Goal: Find contact information: Find contact information

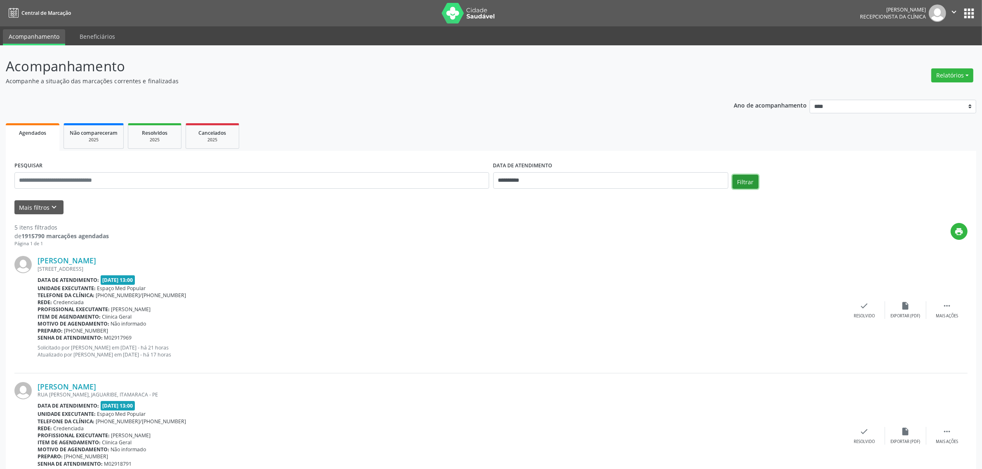
click at [633, 184] on button "Filtrar" at bounding box center [745, 182] width 26 height 14
drag, startPoint x: 660, startPoint y: 184, endPoint x: 656, endPoint y: 184, distance: 4.5
click at [633, 184] on input "**********" at bounding box center [610, 180] width 235 height 16
click at [515, 244] on span "8" at bounding box center [520, 240] width 16 height 16
type input "**********"
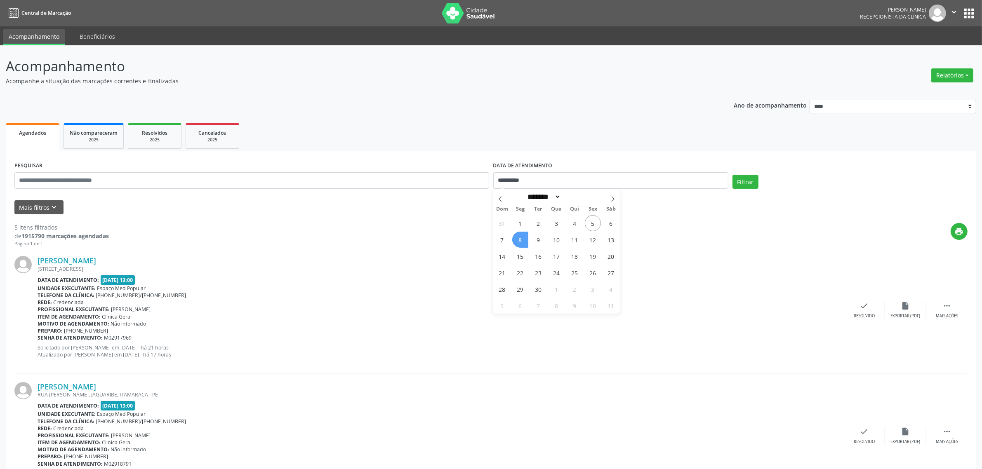
click at [517, 244] on span "8" at bounding box center [520, 240] width 16 height 16
click at [633, 179] on button "Filtrar" at bounding box center [745, 182] width 26 height 14
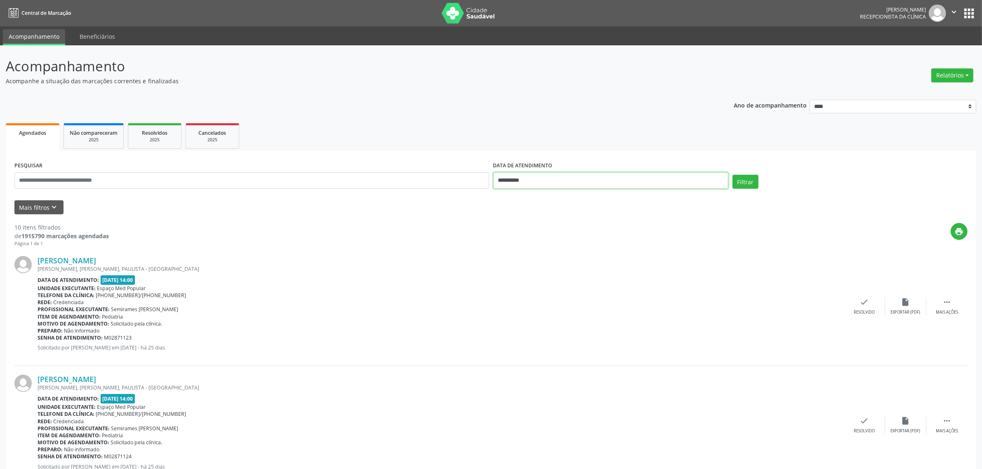
click at [542, 184] on input "**********" at bounding box center [610, 180] width 235 height 16
click at [593, 226] on span "5" at bounding box center [593, 223] width 16 height 16
type input "**********"
click at [593, 226] on span "5" at bounding box center [593, 223] width 16 height 16
click at [633, 181] on button "Filtrar" at bounding box center [745, 182] width 26 height 14
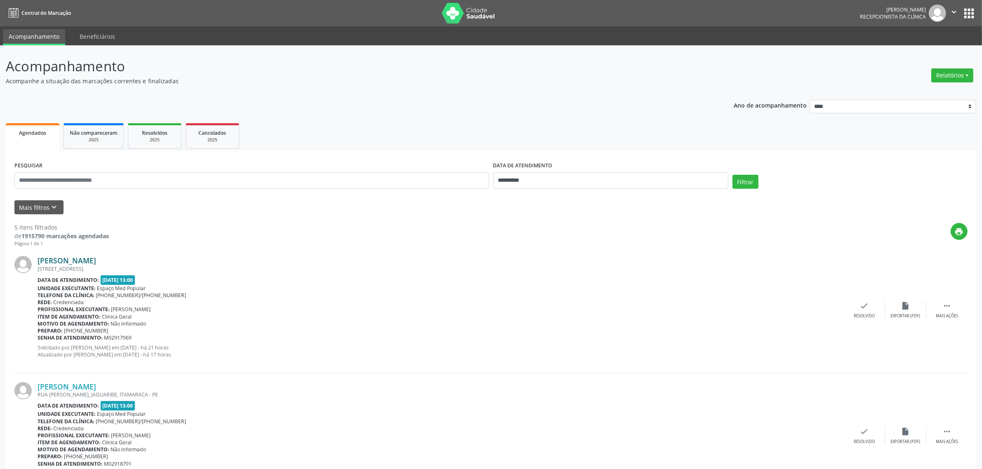
click at [96, 260] on link "[PERSON_NAME]" at bounding box center [67, 260] width 59 height 9
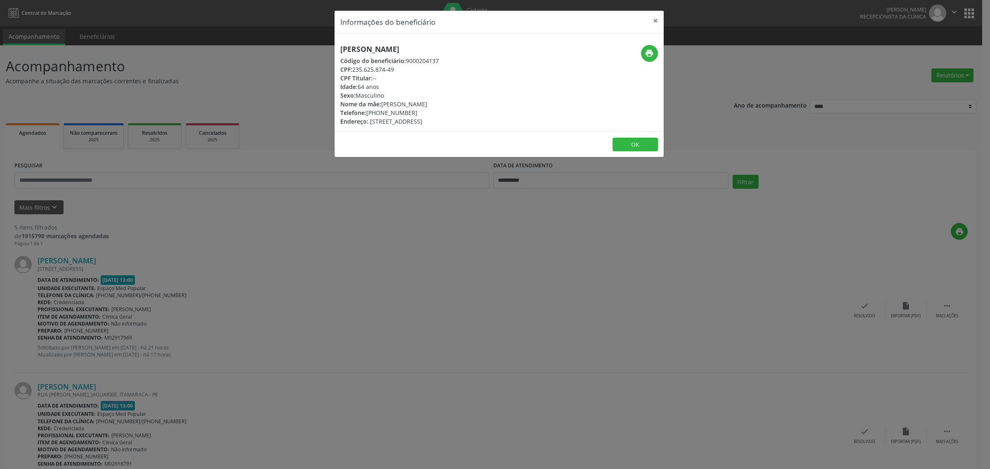
drag, startPoint x: 465, startPoint y: 48, endPoint x: 335, endPoint y: 42, distance: 130.0
click at [335, 42] on div "[PERSON_NAME] Código do beneficiário: 9000204137 CPF: 235.625.874-49 CPF Titula…" at bounding box center [498, 82] width 329 height 98
copy h5 "[PERSON_NAME]"
drag, startPoint x: 408, startPoint y: 112, endPoint x: 367, endPoint y: 113, distance: 40.8
click at [367, 113] on div "Telefone: [PHONE_NUMBER]" at bounding box center [389, 112] width 99 height 9
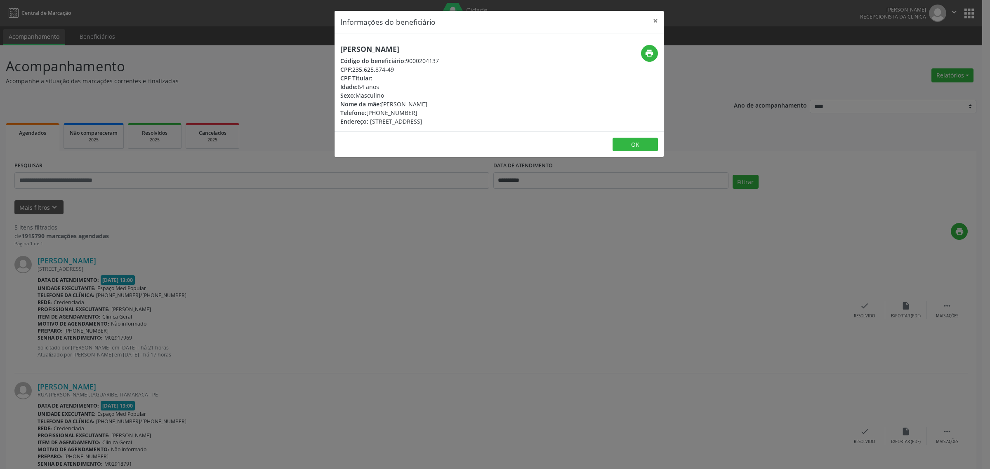
copy div "81) 98356-7441"
click at [327, 233] on div "Informações do beneficiário × [PERSON_NAME] Código do beneficiário: 9000204137 …" at bounding box center [495, 234] width 990 height 469
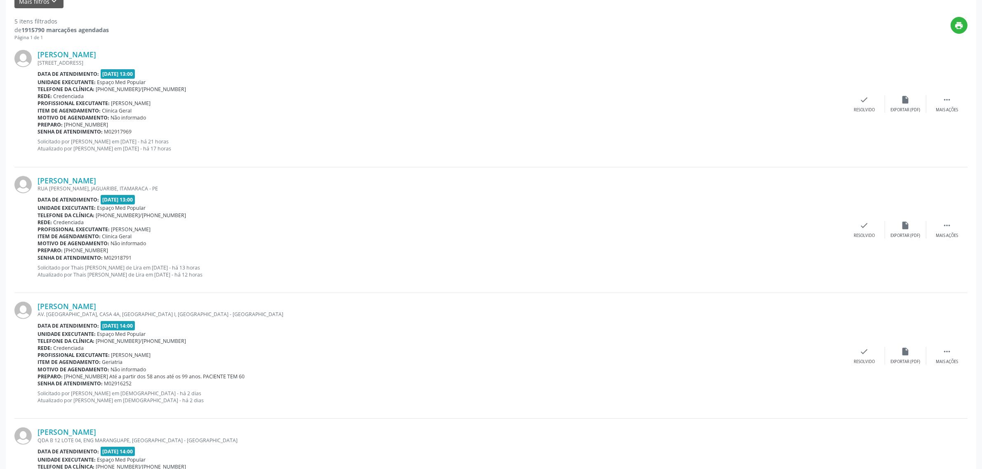
scroll to position [258, 0]
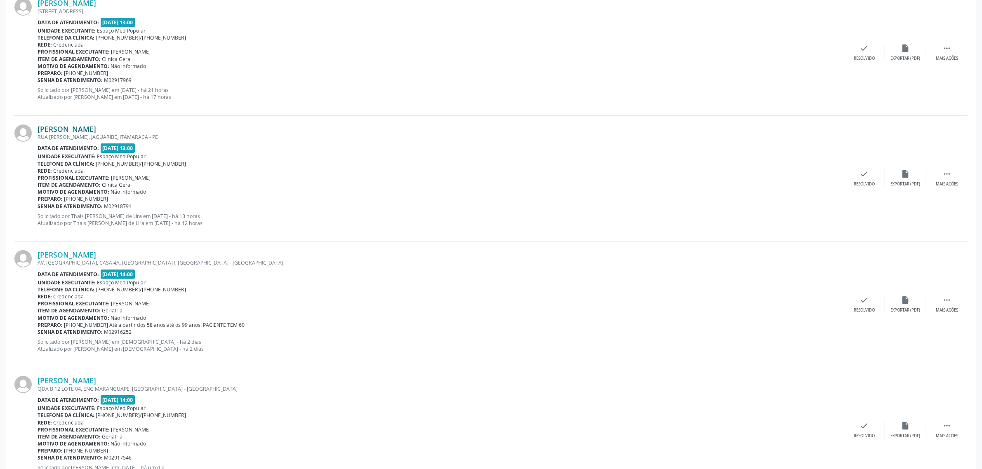
click at [92, 132] on link "[PERSON_NAME]" at bounding box center [67, 129] width 59 height 9
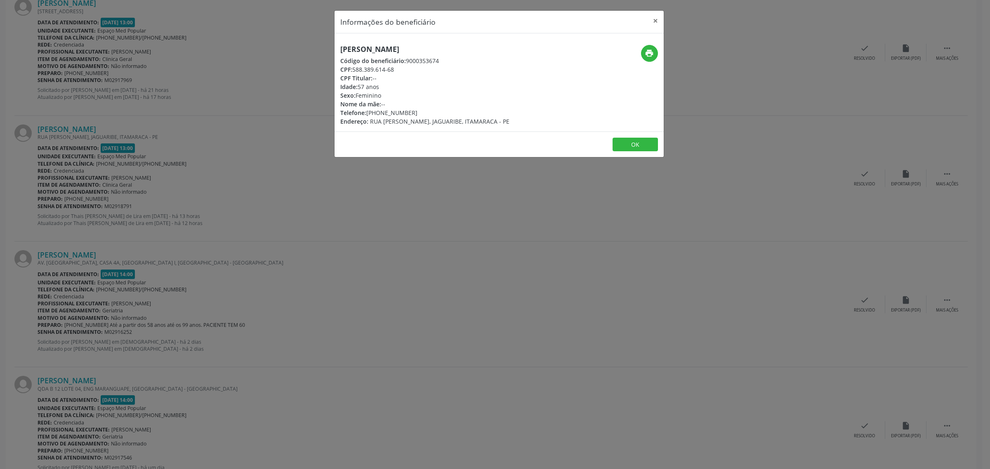
drag, startPoint x: 473, startPoint y: 50, endPoint x: 342, endPoint y: 50, distance: 131.1
click at [342, 50] on h5 "[PERSON_NAME]" at bounding box center [424, 49] width 169 height 9
copy h5 "[PERSON_NAME]"
drag, startPoint x: 413, startPoint y: 111, endPoint x: 367, endPoint y: 115, distance: 45.5
click at [367, 115] on div "Telefone: [PHONE_NUMBER]" at bounding box center [424, 112] width 169 height 9
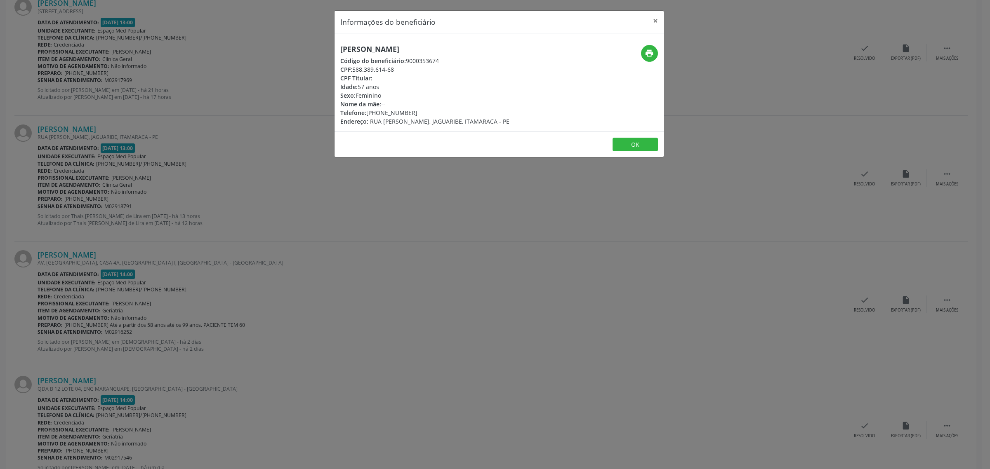
copy div "81) 99164-5772"
click at [359, 219] on div "Informações do beneficiário × [PERSON_NAME] Código do beneficiário: 9000353674 …" at bounding box center [495, 234] width 990 height 469
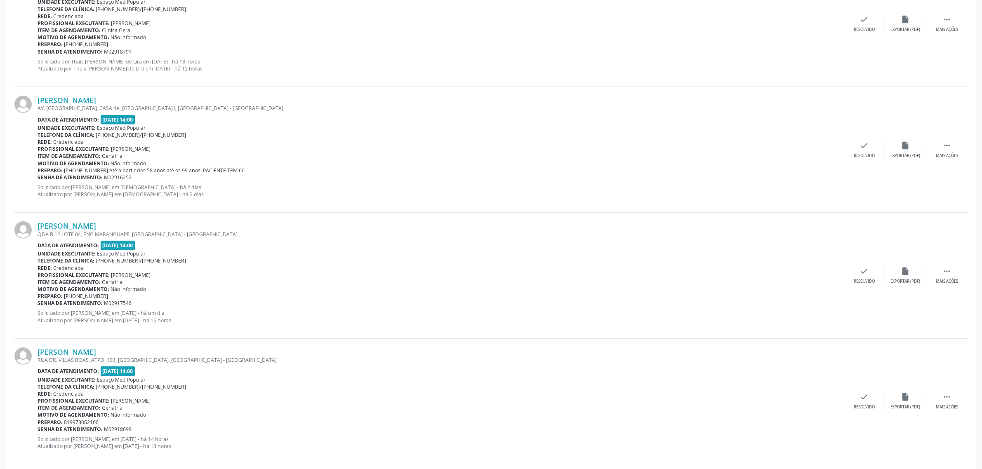
scroll to position [421, 0]
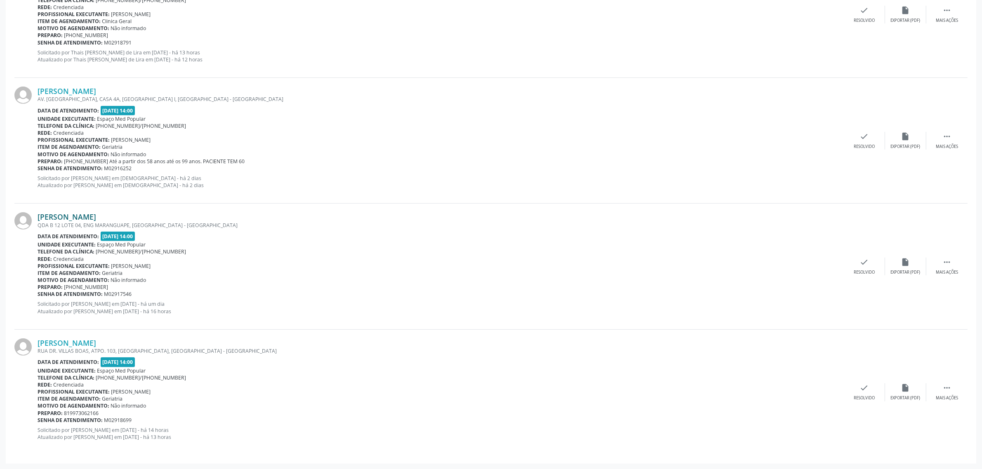
click at [82, 217] on link "[PERSON_NAME]" at bounding box center [67, 216] width 59 height 9
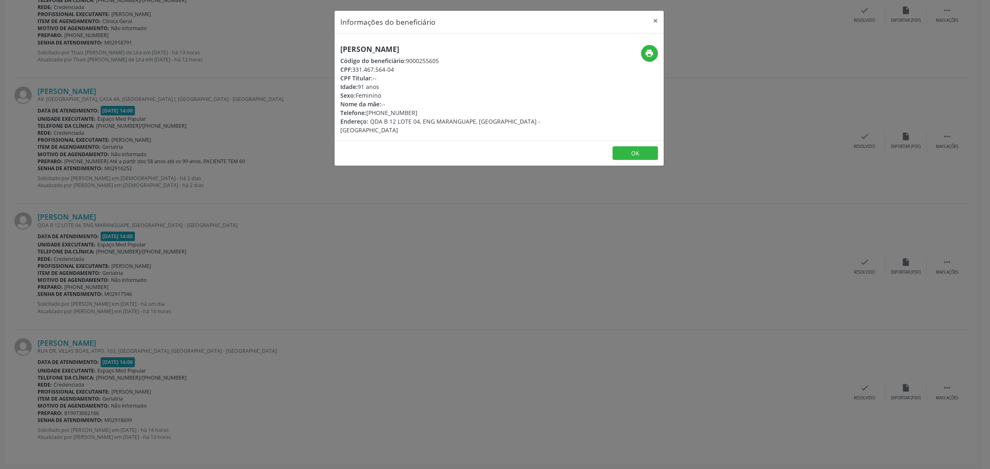
drag, startPoint x: 435, startPoint y: 47, endPoint x: 340, endPoint y: 51, distance: 95.3
click at [340, 51] on h5 "[PERSON_NAME]" at bounding box center [444, 49] width 208 height 9
copy h5 "[PERSON_NAME]"
drag, startPoint x: 413, startPoint y: 109, endPoint x: 367, endPoint y: 114, distance: 46.4
click at [367, 114] on div "Telefone: [PHONE_NUMBER]" at bounding box center [444, 112] width 208 height 9
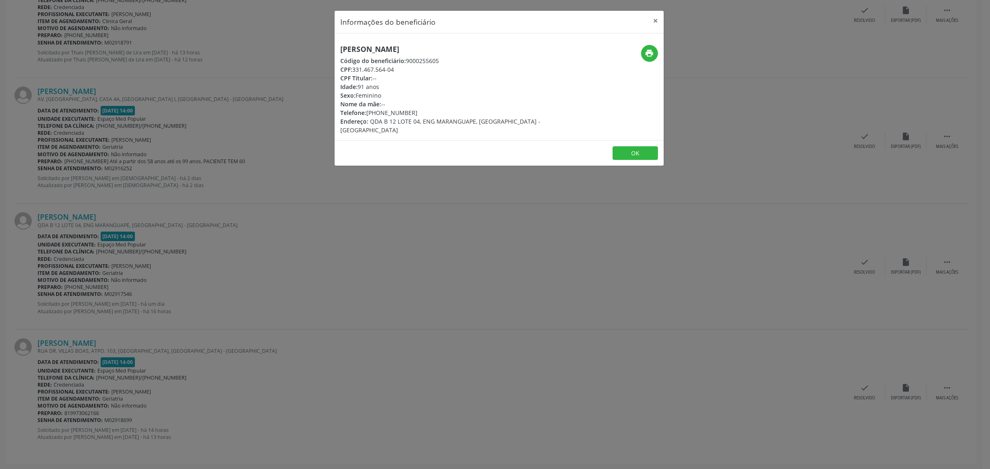
copy div "[PHONE_NUMBER]"
click at [284, 277] on div "Informações do beneficiário × [PERSON_NAME] Código do beneficiário: 9000255605 …" at bounding box center [495, 234] width 990 height 469
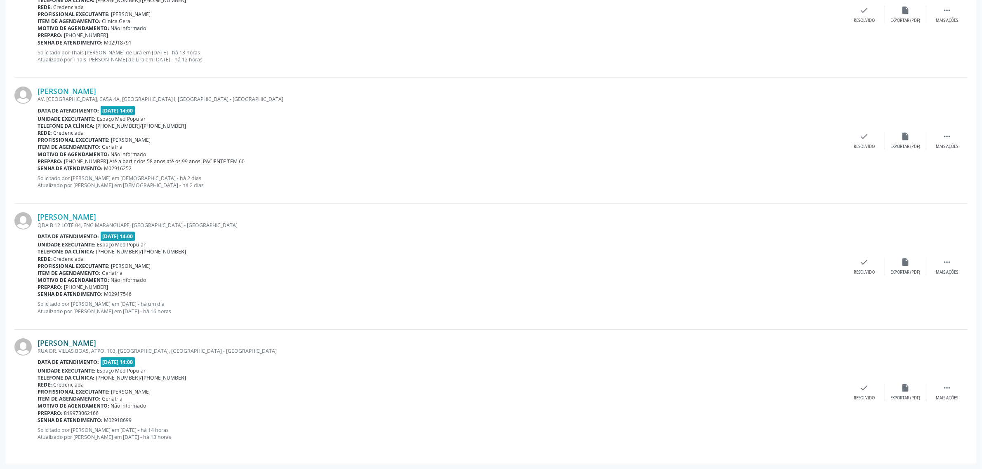
click at [67, 345] on link "[PERSON_NAME]" at bounding box center [67, 343] width 59 height 9
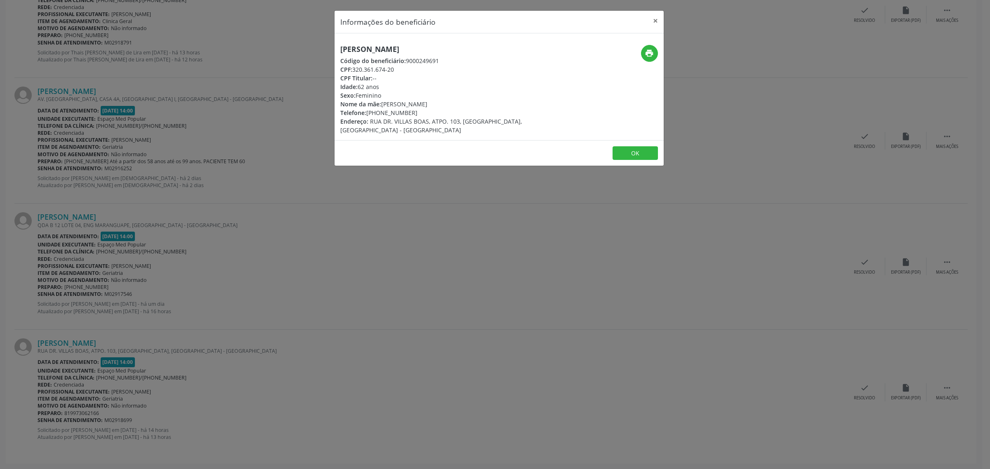
drag, startPoint x: 421, startPoint y: 46, endPoint x: 336, endPoint y: 54, distance: 85.3
click at [336, 54] on div "[PERSON_NAME] Código do beneficiário: 9000249691 CPF: 320.361.674-20 CPF Titula…" at bounding box center [443, 89] width 219 height 89
copy h5 "[PERSON_NAME]"
drag, startPoint x: 412, startPoint y: 111, endPoint x: 369, endPoint y: 114, distance: 42.6
click at [369, 114] on div "Telefone: [PHONE_NUMBER]" at bounding box center [444, 112] width 208 height 9
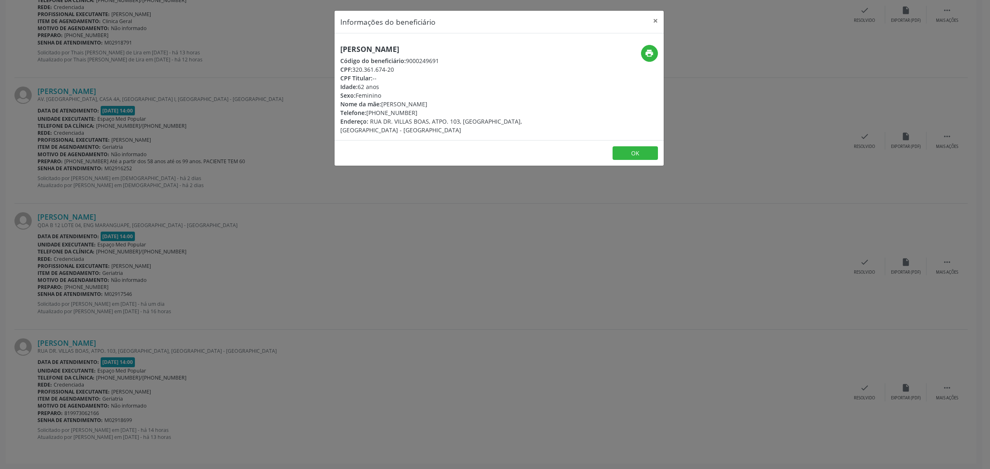
copy div "81) 98551-1247"
click at [461, 204] on div "Informações do beneficiário × [PERSON_NAME] Código do beneficiário: 9000249691 …" at bounding box center [495, 234] width 990 height 469
